Goal: Task Accomplishment & Management: Manage account settings

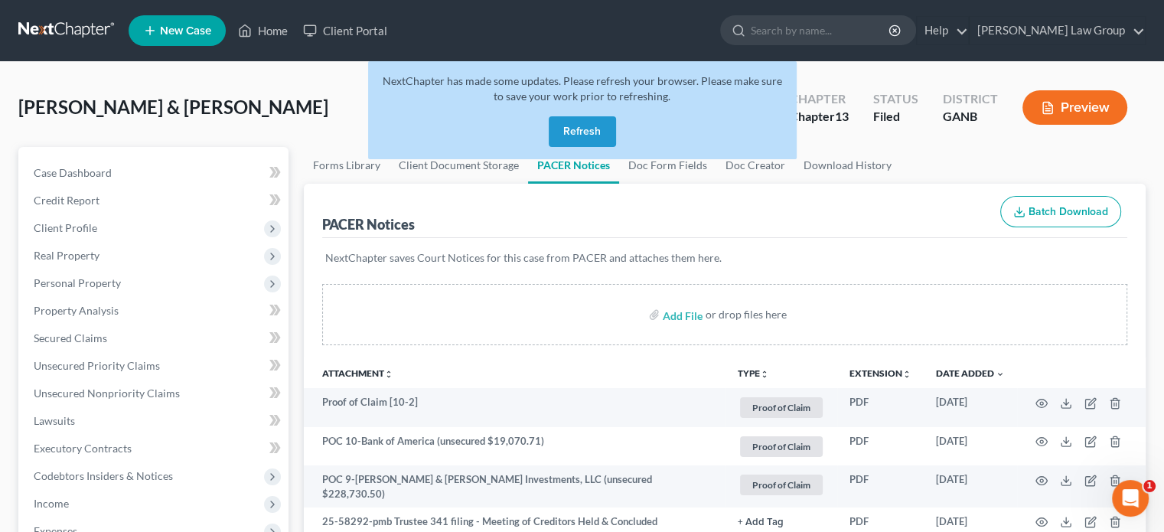
drag, startPoint x: 581, startPoint y: 128, endPoint x: 568, endPoint y: 129, distance: 13.0
click at [581, 128] on button "Refresh" at bounding box center [582, 131] width 67 height 31
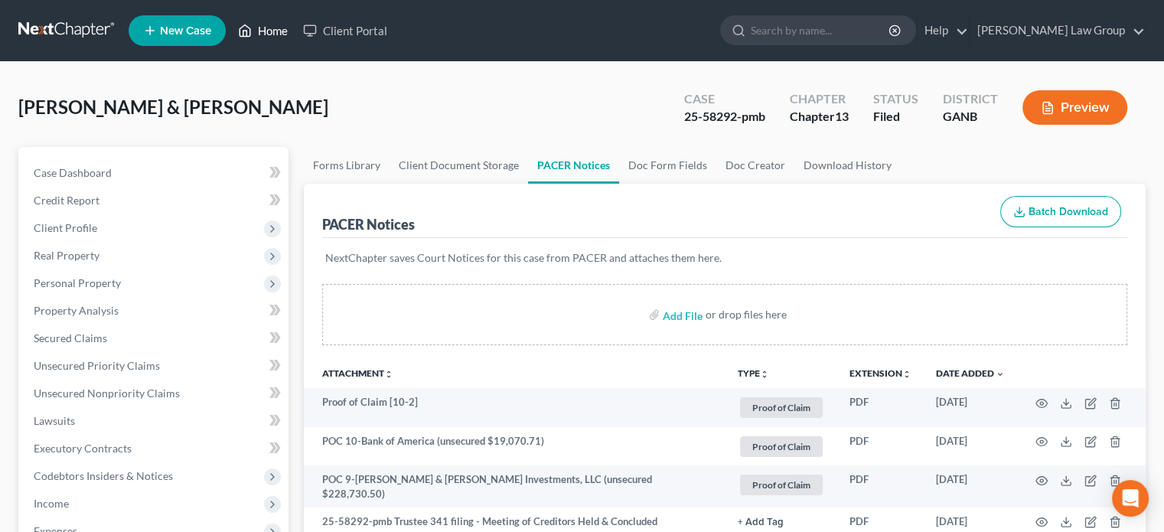
click at [266, 29] on link "Home" at bounding box center [262, 31] width 65 height 28
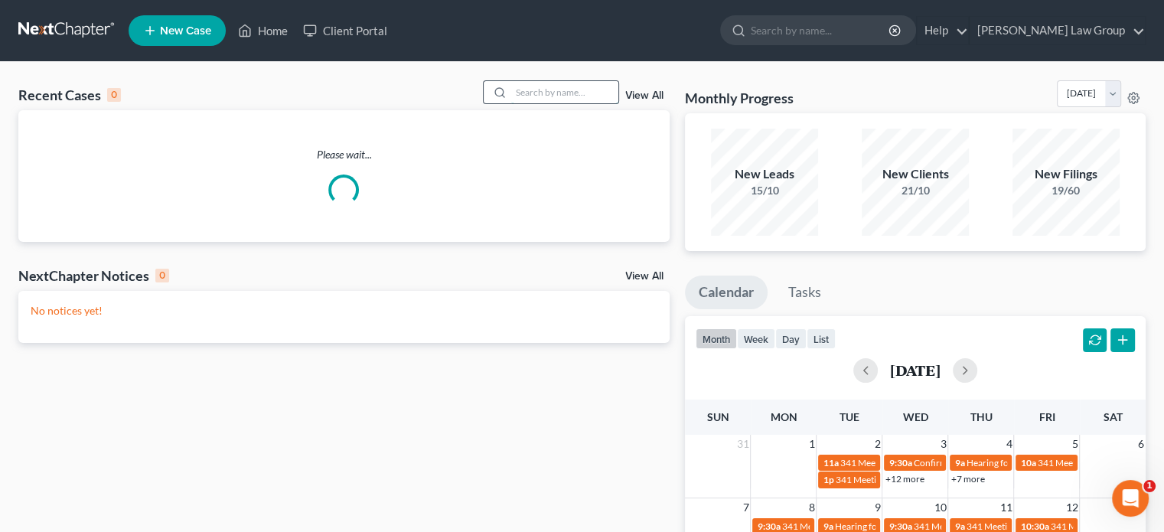
click at [516, 96] on input "search" at bounding box center [564, 92] width 107 height 22
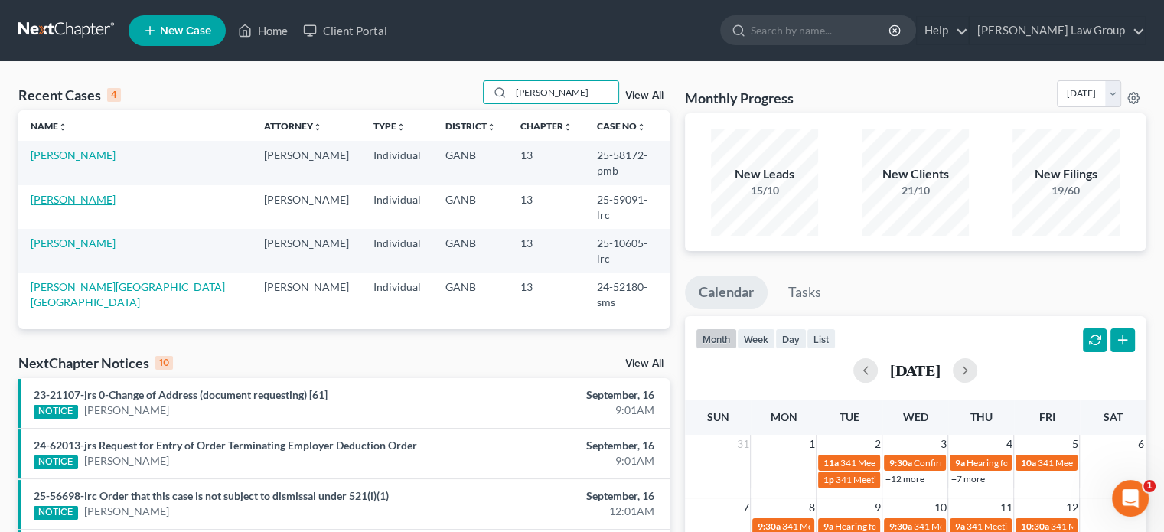
type input "wright"
click at [63, 193] on link "Wright, John" at bounding box center [73, 199] width 85 height 13
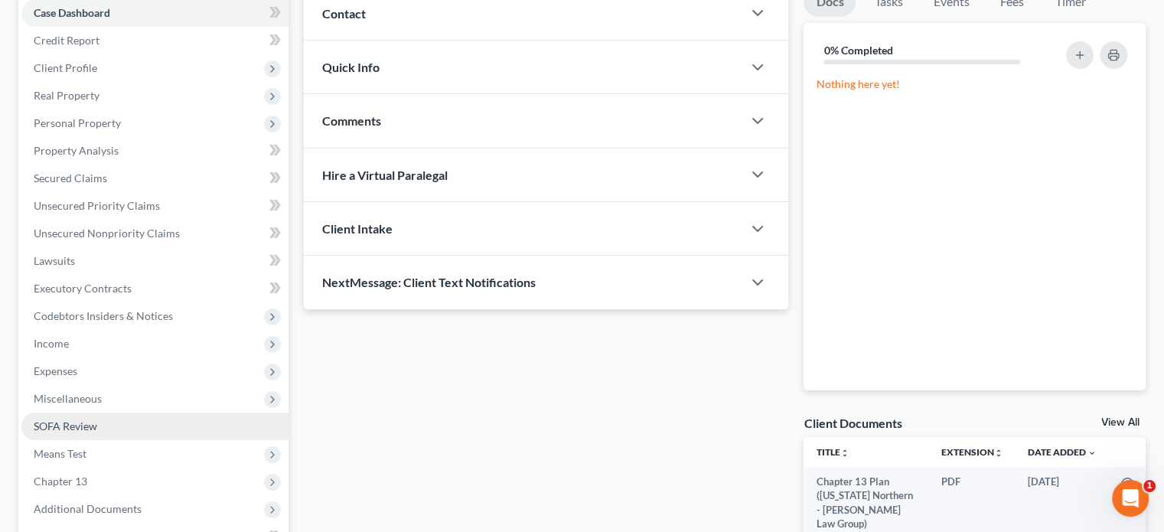
scroll to position [306, 0]
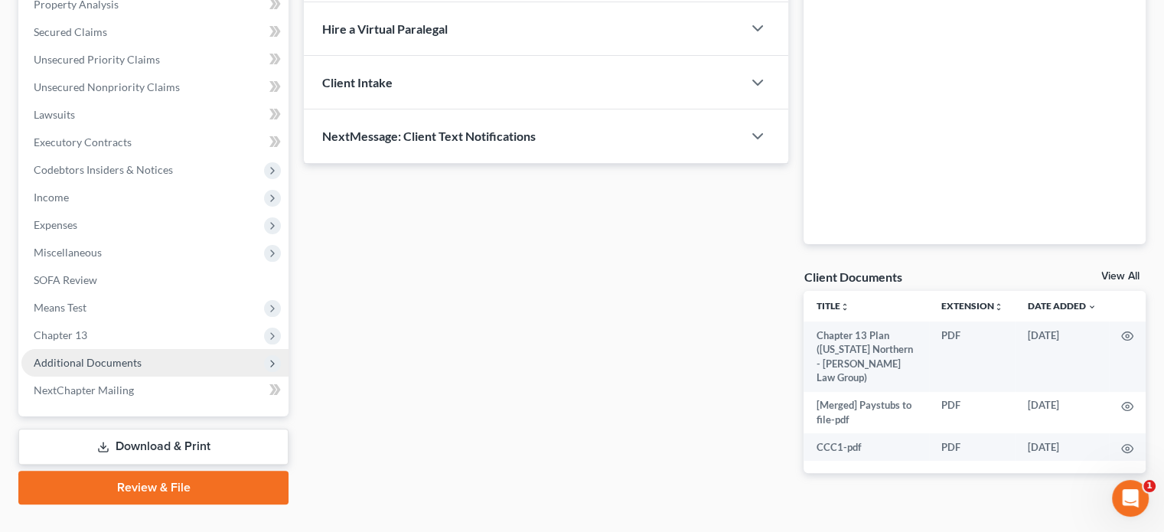
click at [100, 361] on span "Additional Documents" at bounding box center [88, 362] width 108 height 13
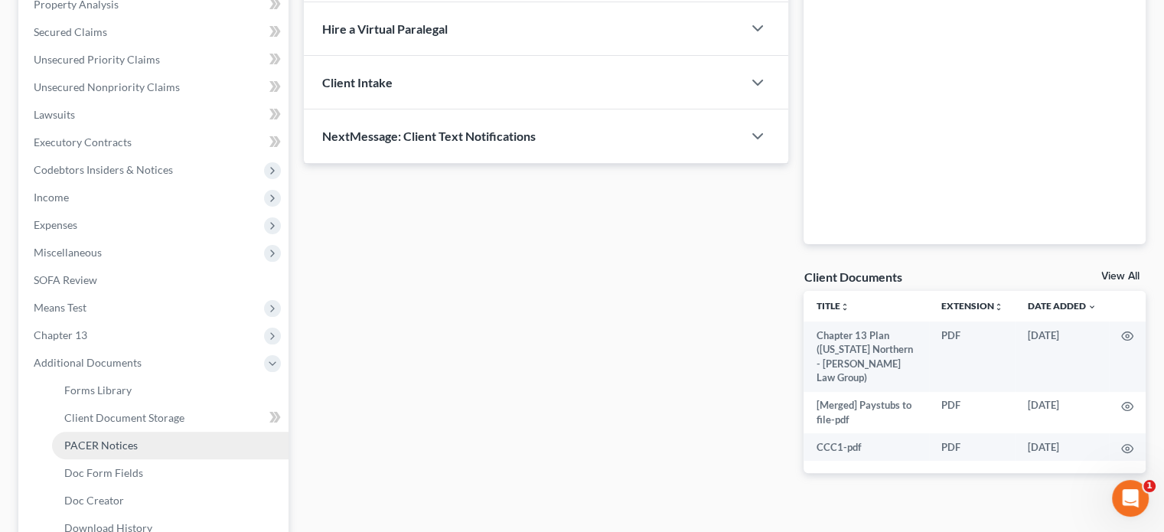
click at [83, 439] on span "PACER Notices" at bounding box center [100, 445] width 73 height 13
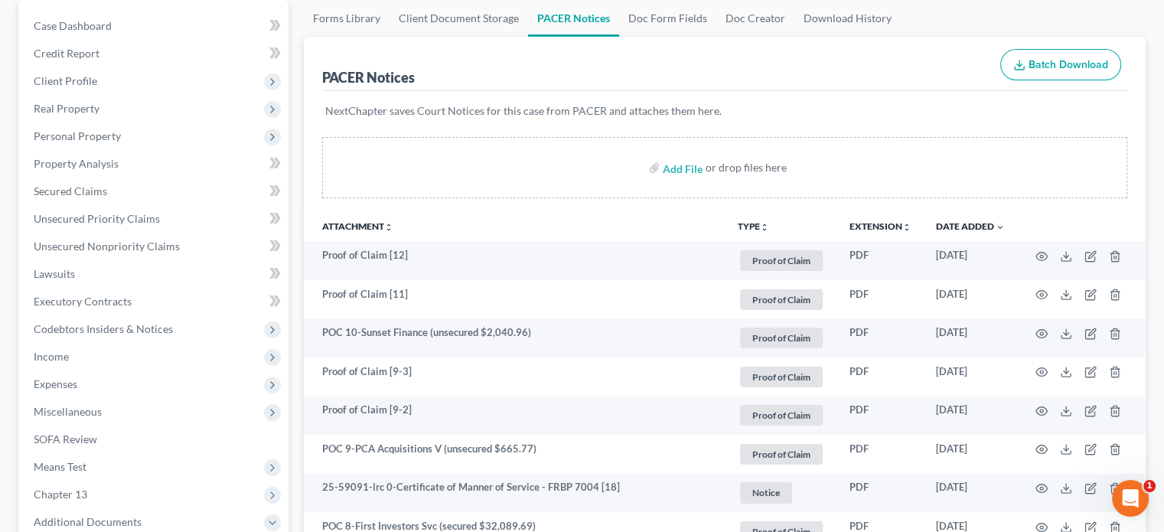
scroll to position [153, 0]
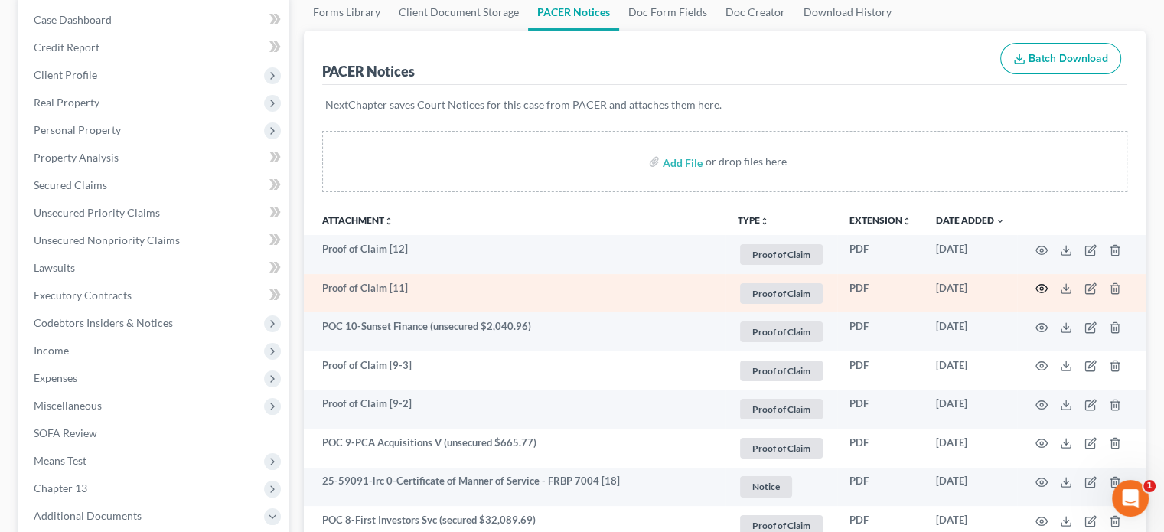
click at [1040, 286] on icon "button" at bounding box center [1042, 288] width 12 height 12
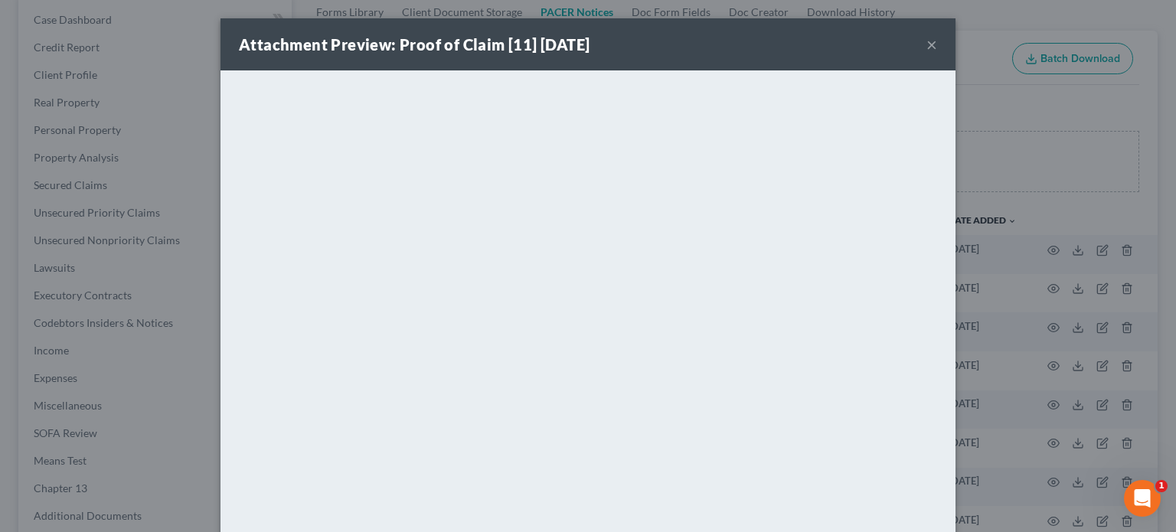
click at [926, 44] on button "×" at bounding box center [931, 44] width 11 height 18
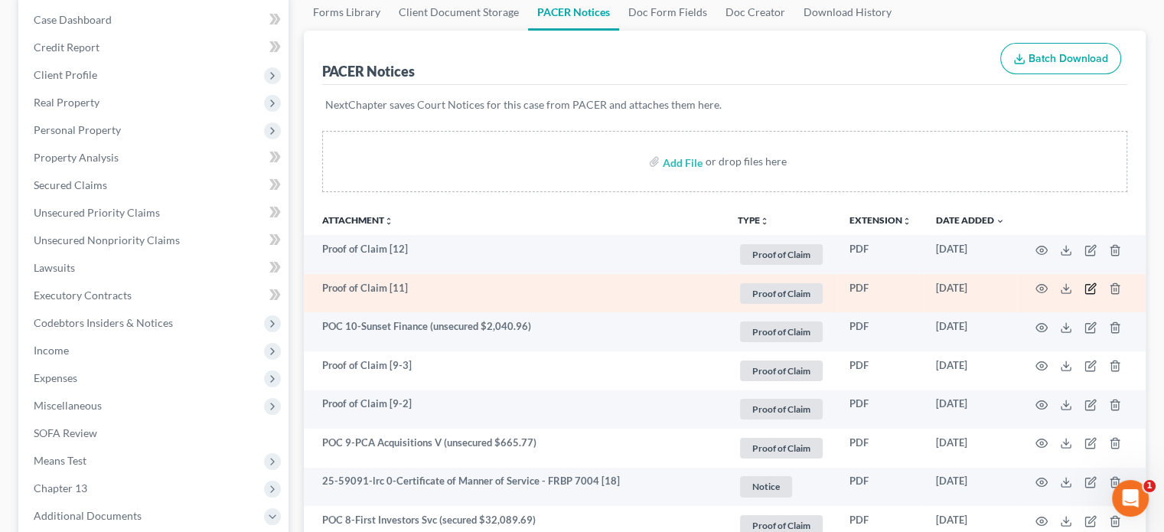
click at [1088, 289] on icon "button" at bounding box center [1091, 288] width 12 height 12
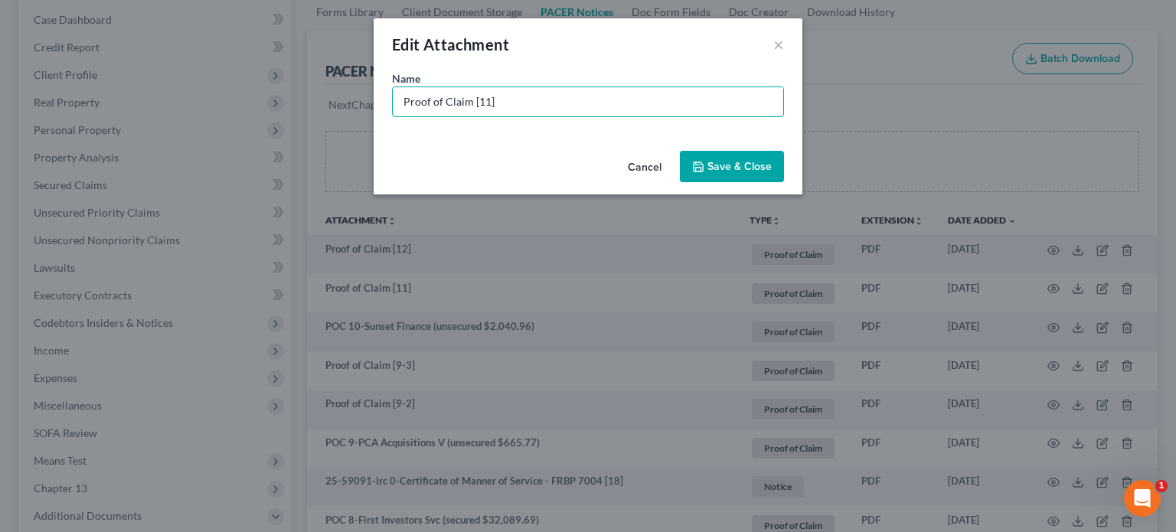
drag, startPoint x: 524, startPoint y: 96, endPoint x: 191, endPoint y: 82, distance: 332.5
click at [191, 82] on div "Edit Attachment × Name * Proof of Claim [11] Cancel Save & Close" at bounding box center [588, 266] width 1176 height 532
type input "POc 11-Quantum3 (unsecured $1,298.40)"
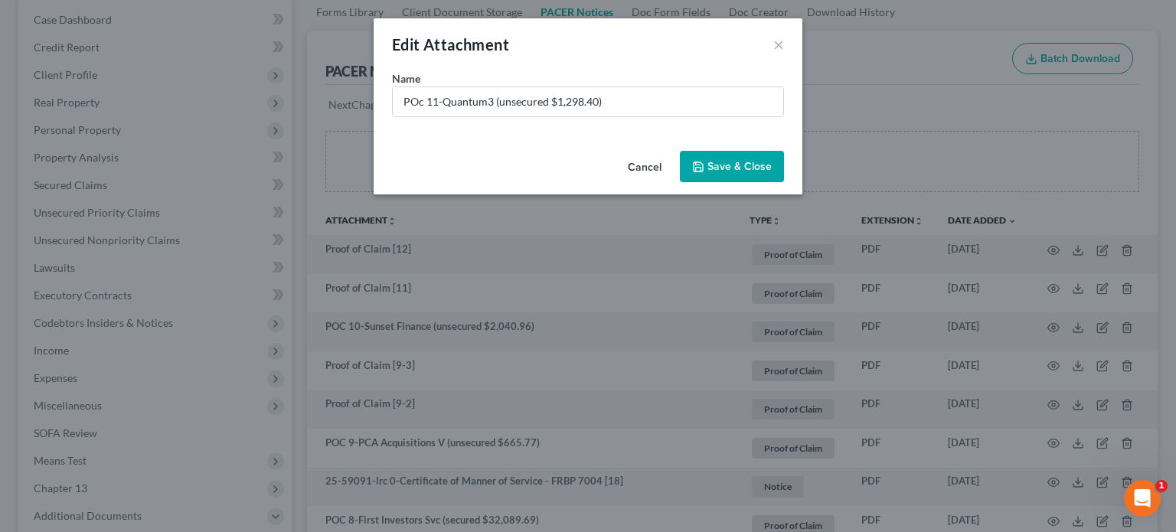
drag, startPoint x: 766, startPoint y: 165, endPoint x: 741, endPoint y: 171, distance: 26.0
click at [762, 168] on span "Save & Close" at bounding box center [739, 166] width 64 height 13
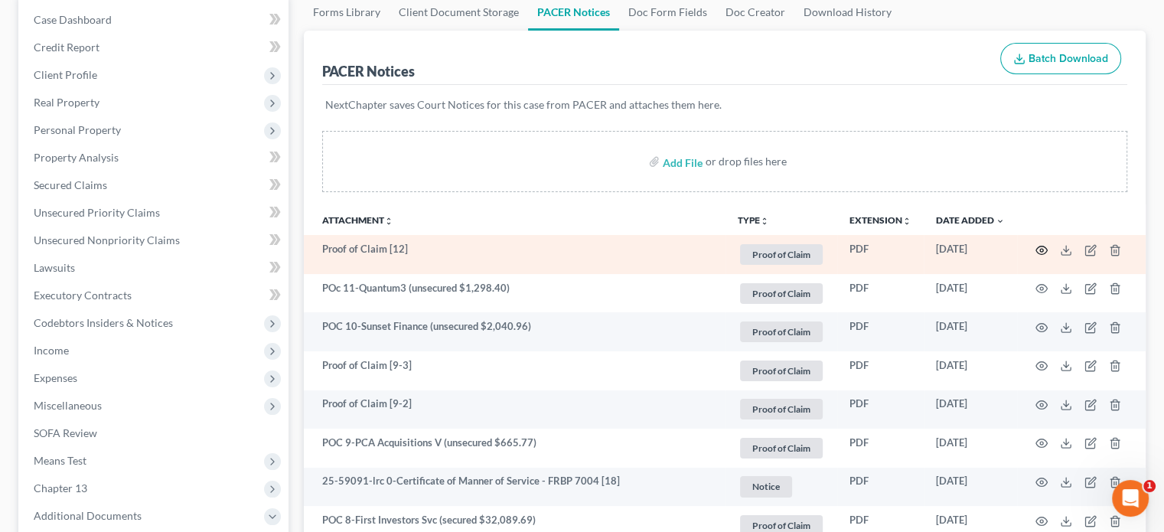
click at [1041, 250] on icon "button" at bounding box center [1042, 250] width 12 height 12
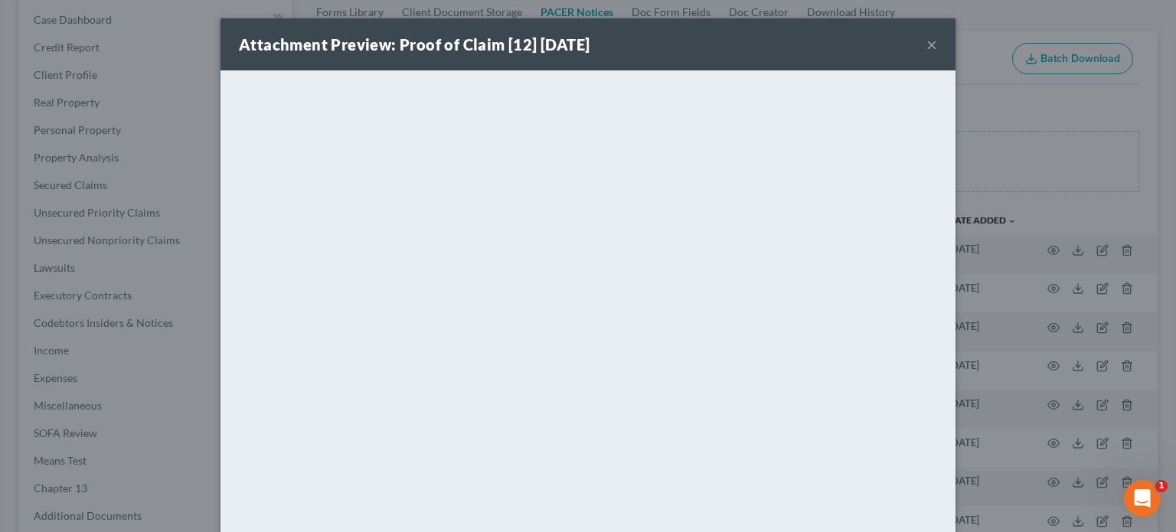
drag, startPoint x: 922, startPoint y: 46, endPoint x: 948, endPoint y: 85, distance: 46.5
click at [926, 47] on button "×" at bounding box center [931, 44] width 11 height 18
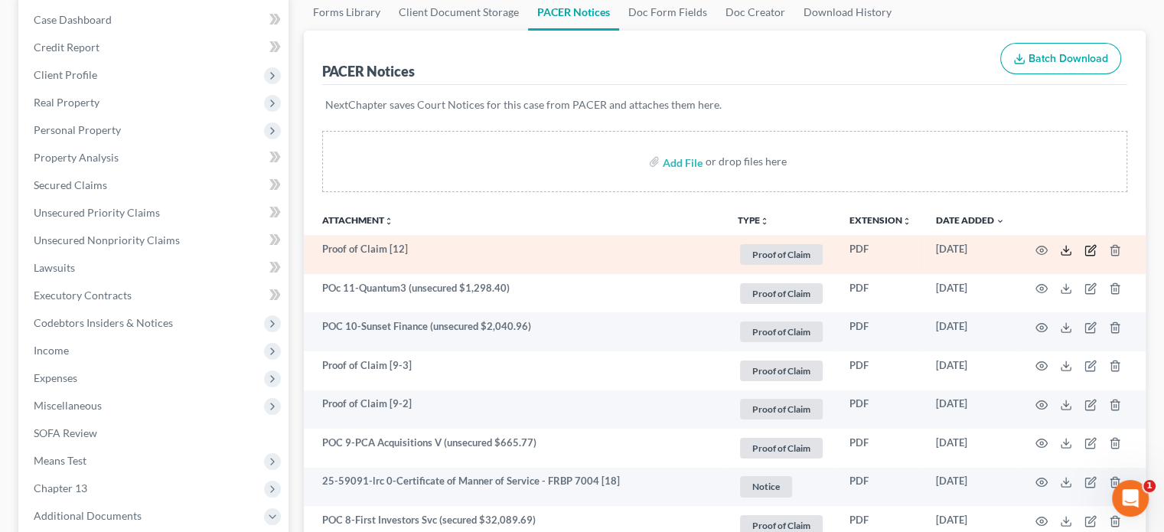
drag, startPoint x: 1092, startPoint y: 250, endPoint x: 1065, endPoint y: 250, distance: 26.8
click at [1082, 250] on td at bounding box center [1081, 254] width 129 height 39
click at [1091, 253] on icon "button" at bounding box center [1091, 250] width 12 height 12
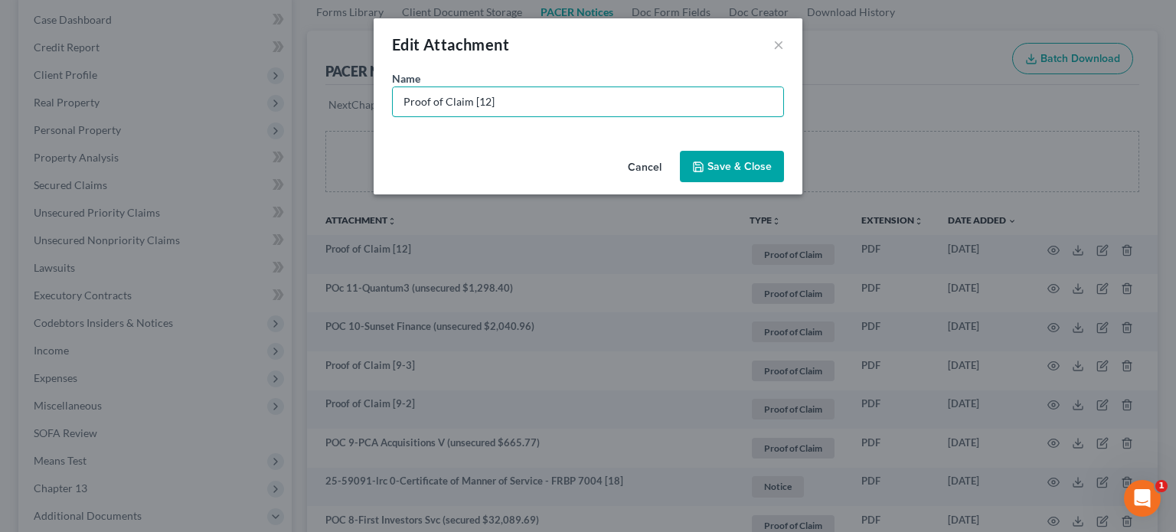
drag, startPoint x: 517, startPoint y: 107, endPoint x: 0, endPoint y: 70, distance: 518.8
click at [0, 70] on div "Edit Attachment × Name * Proof of Claim [12] Cancel Save & Close" at bounding box center [588, 266] width 1176 height 532
type input "POC 12-Quantum3 Group (unsecured $916.90)"
click at [723, 158] on button "Save & Close" at bounding box center [732, 167] width 104 height 32
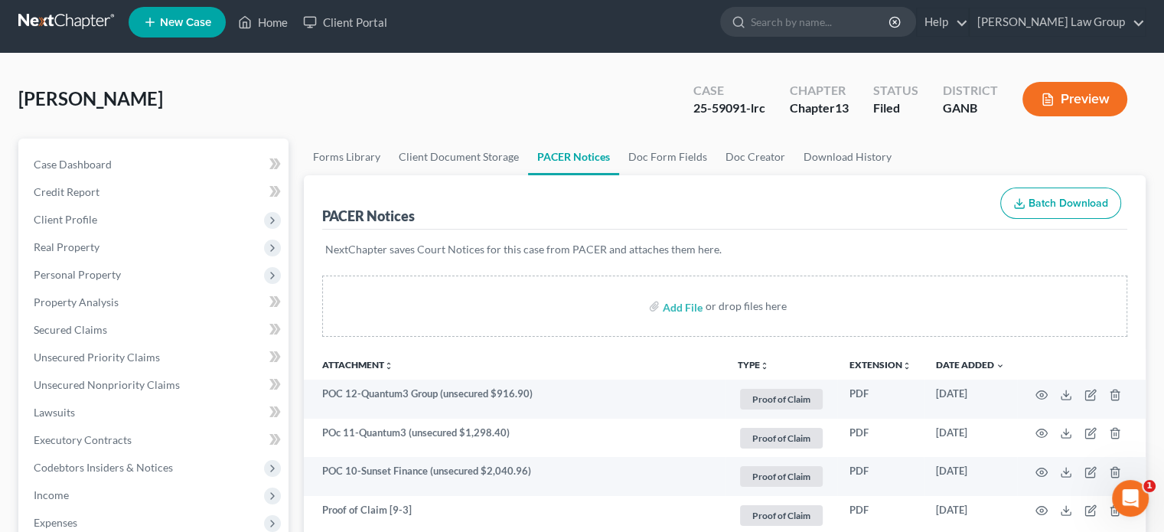
scroll to position [0, 0]
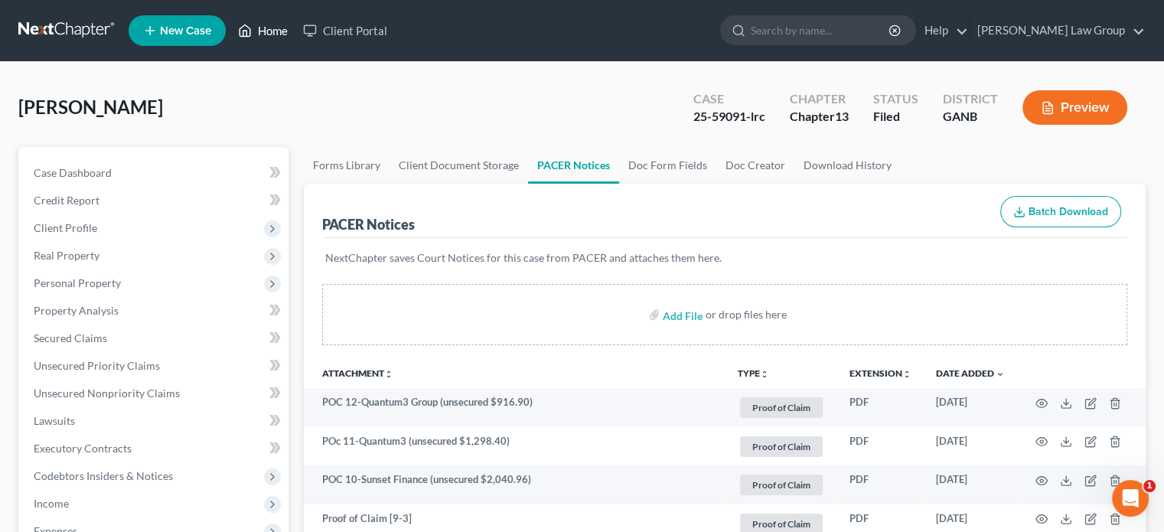
click at [263, 28] on link "Home" at bounding box center [262, 31] width 65 height 28
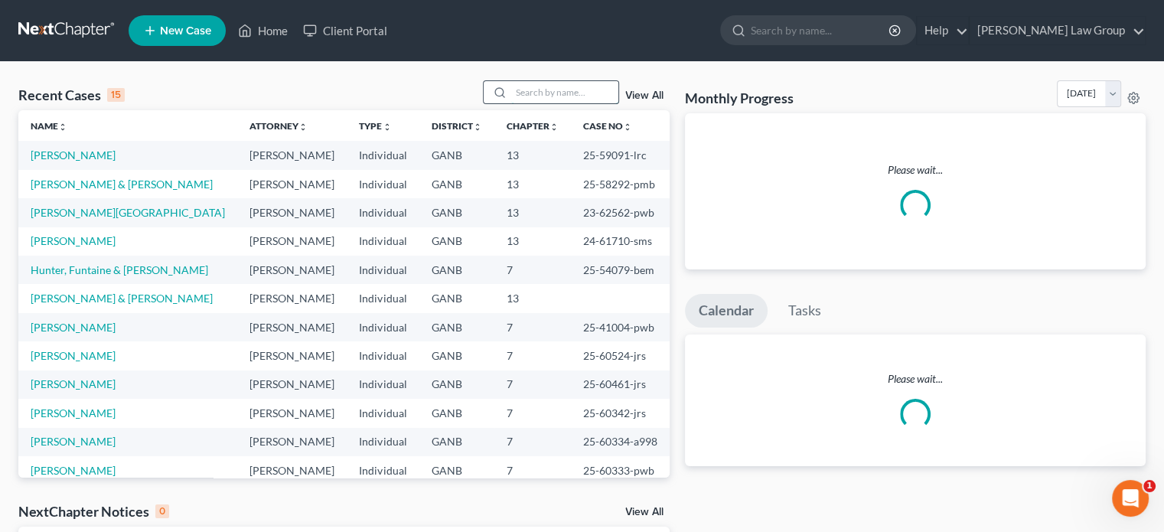
click at [518, 93] on input "search" at bounding box center [564, 92] width 107 height 22
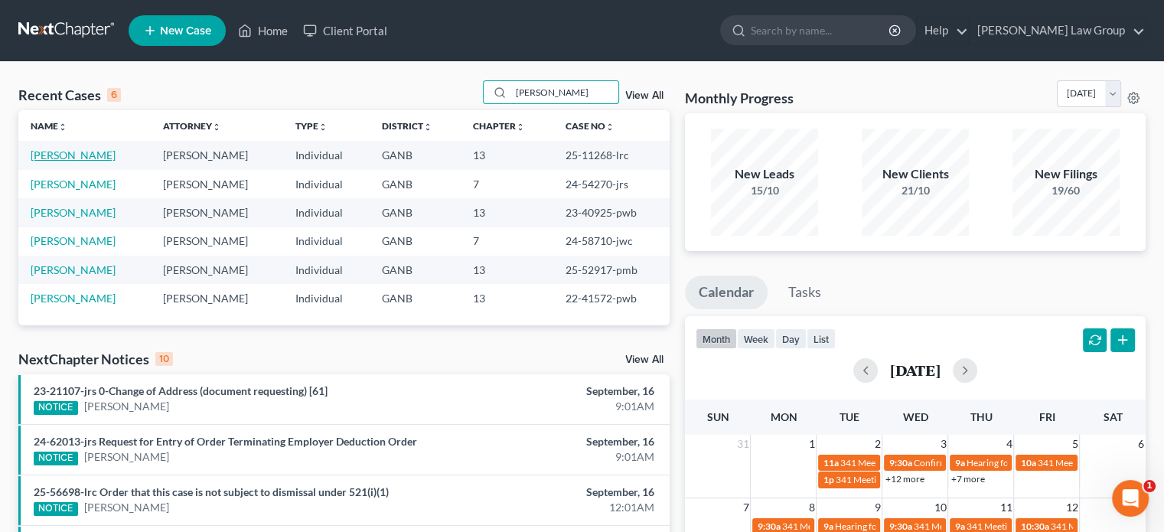
type input "allen"
click at [80, 152] on link "Allen, Cheryl" at bounding box center [73, 154] width 85 height 13
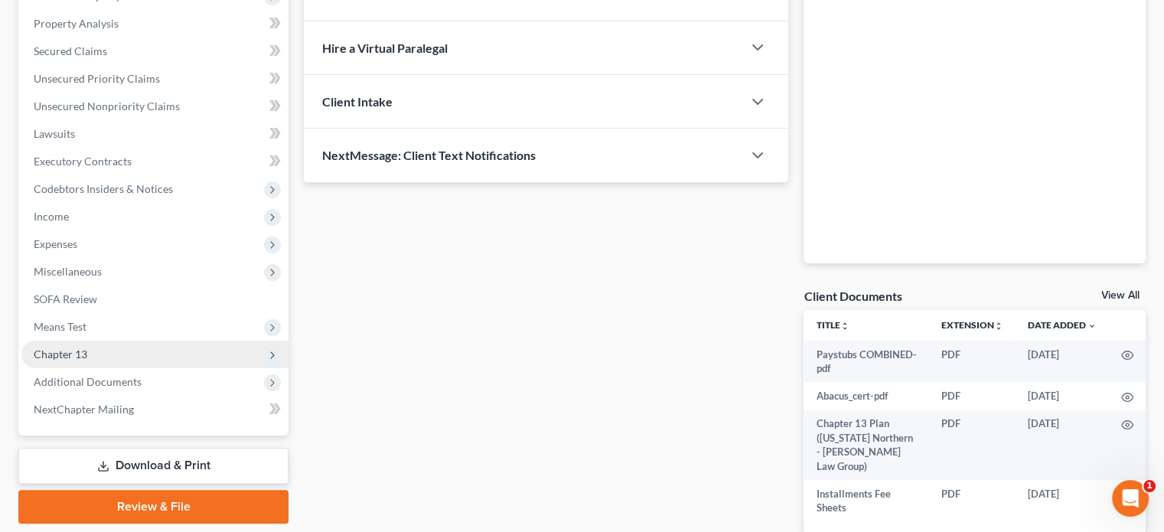
scroll to position [357, 0]
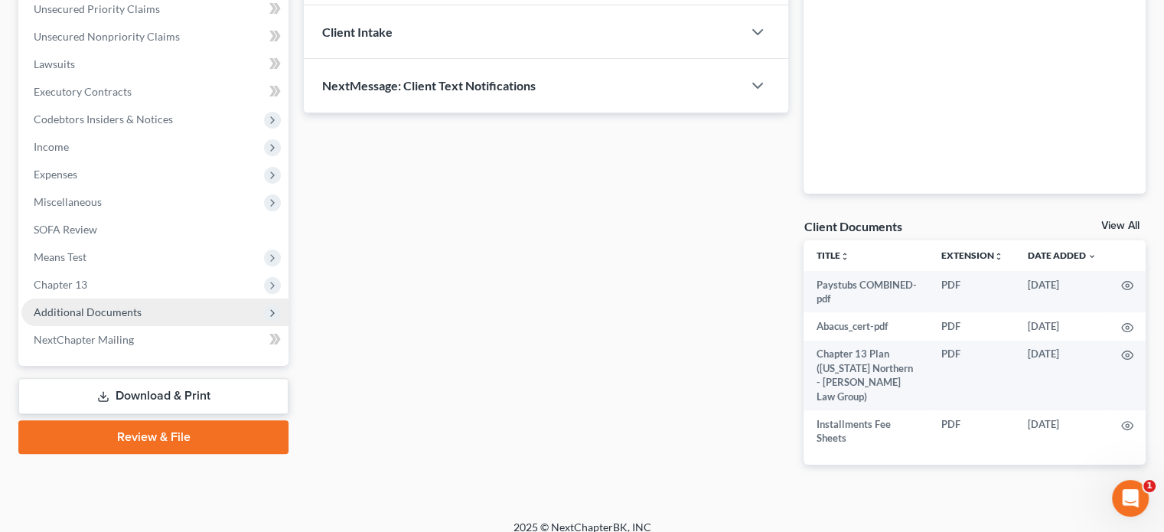
click at [126, 315] on span "Additional Documents" at bounding box center [88, 311] width 108 height 13
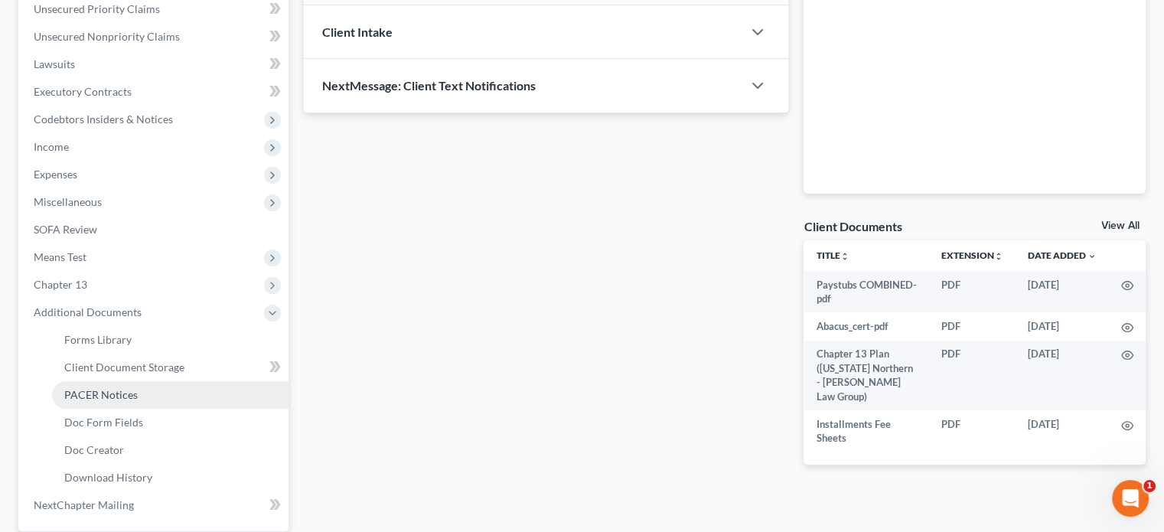
click at [127, 389] on span "PACER Notices" at bounding box center [100, 394] width 73 height 13
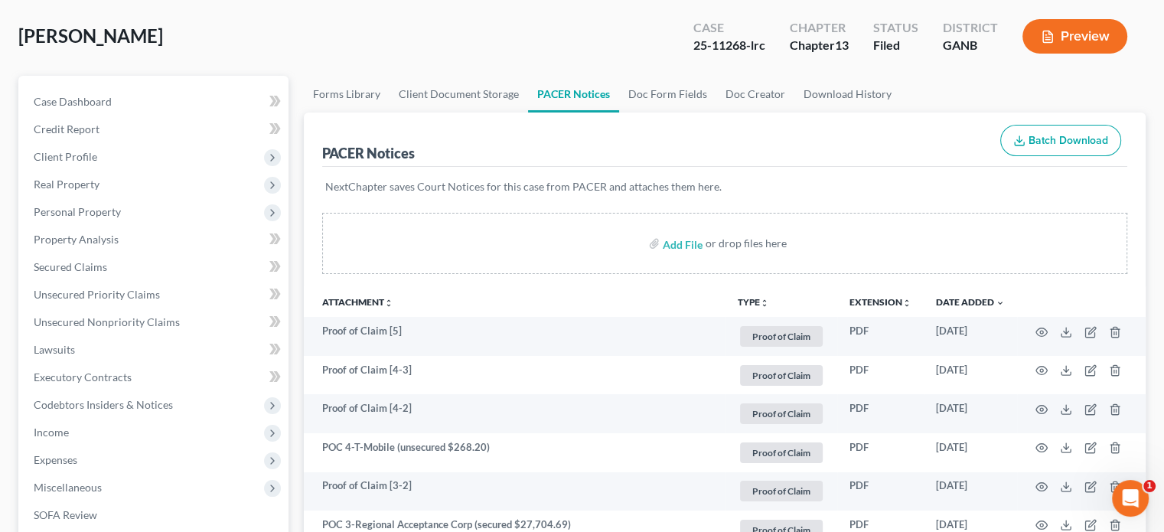
scroll to position [77, 0]
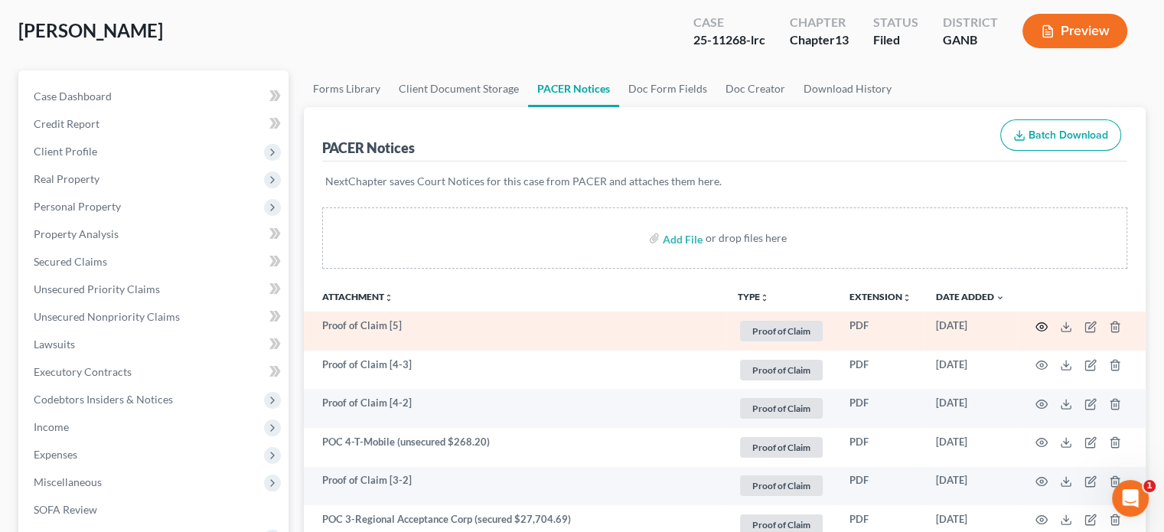
click at [1041, 322] on icon "button" at bounding box center [1041, 326] width 11 height 8
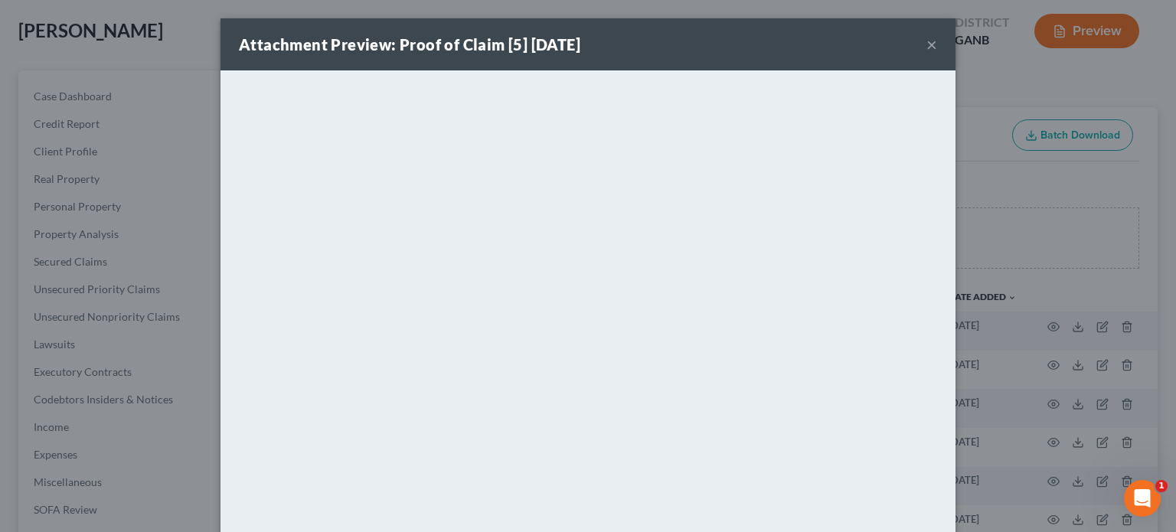
drag, startPoint x: 925, startPoint y: 43, endPoint x: 982, endPoint y: 149, distance: 120.9
click at [926, 44] on button "×" at bounding box center [931, 44] width 11 height 18
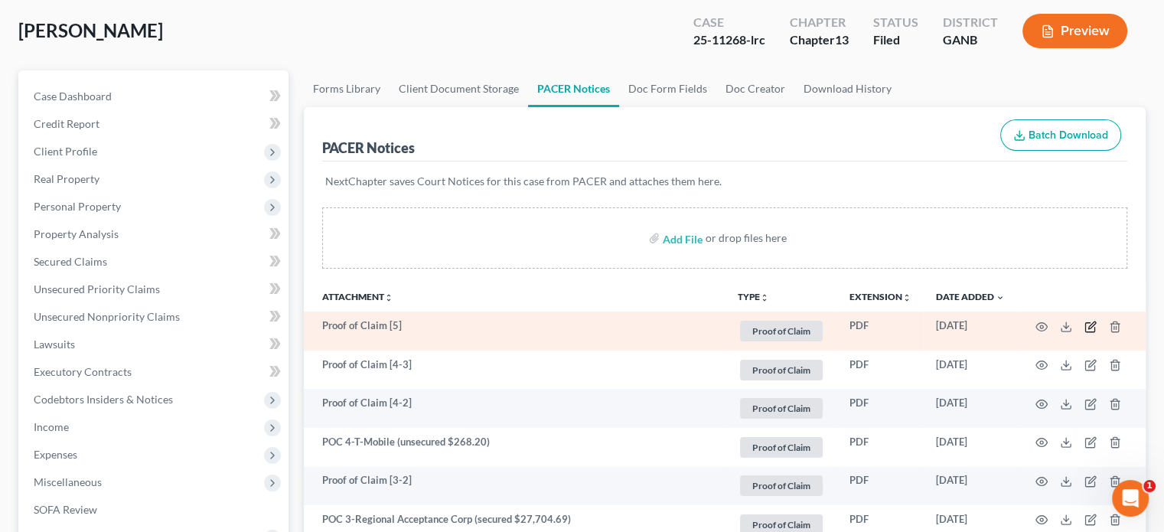
click at [1089, 322] on icon "button" at bounding box center [1089, 326] width 9 height 9
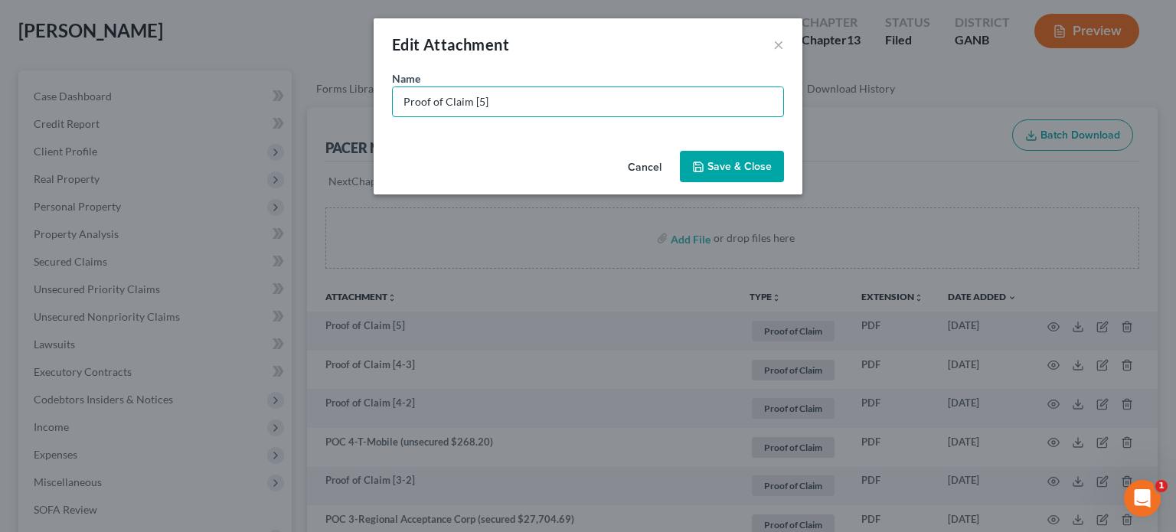
drag, startPoint x: 518, startPoint y: 98, endPoint x: 46, endPoint y: 72, distance: 473.0
click at [46, 72] on div "Edit Attachment × Name * Proof of Claim [5] Cancel Save & Close" at bounding box center [588, 266] width 1176 height 532
type input "POC 5-LVNV Funding (unsecured $1,712.45)"
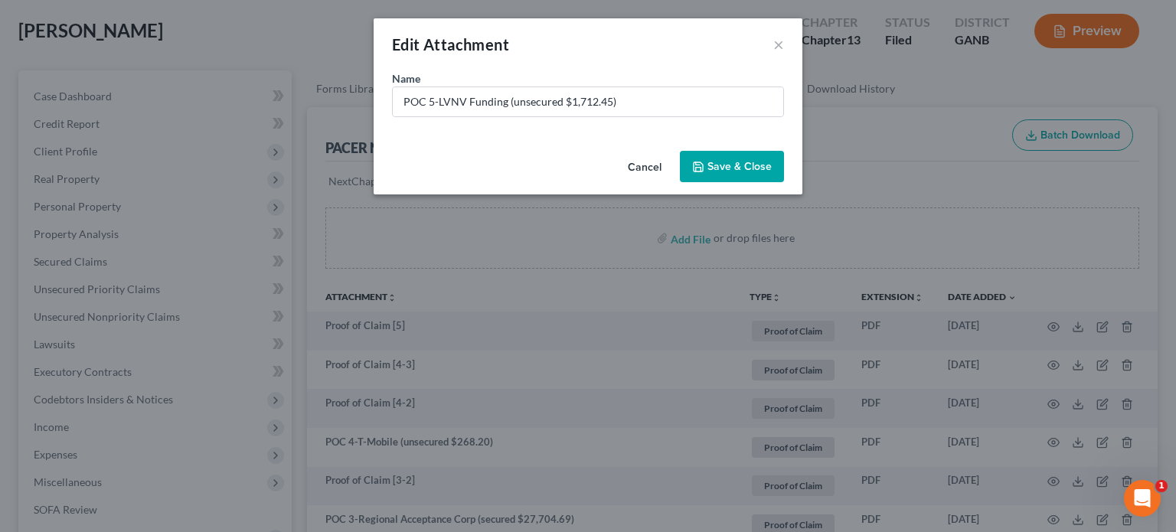
click at [745, 158] on button "Save & Close" at bounding box center [732, 167] width 104 height 32
